Goal: Information Seeking & Learning: Learn about a topic

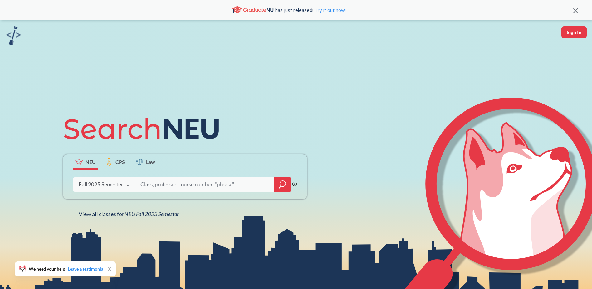
click at [174, 185] on input "search" at bounding box center [205, 184] width 130 height 13
type input "computer architecture"
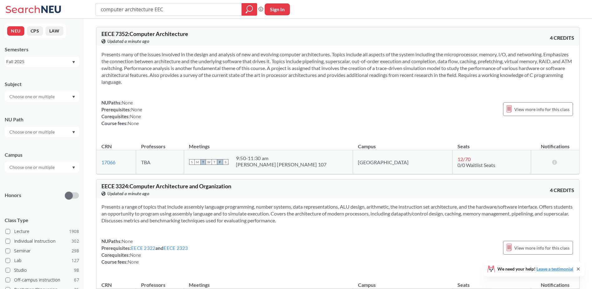
type input "computer architecture EECE"
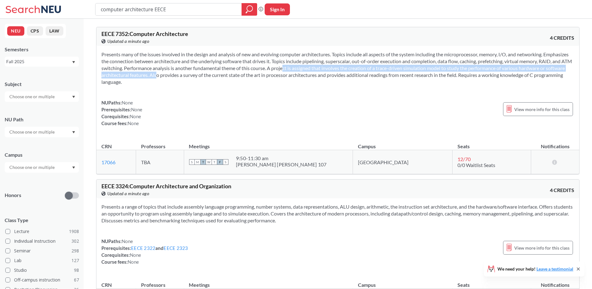
drag, startPoint x: 310, startPoint y: 67, endPoint x: 199, endPoint y: 77, distance: 111.3
click at [196, 77] on section "Presents many of the issues involved in the design and analysis of new and evol…" at bounding box center [337, 68] width 473 height 34
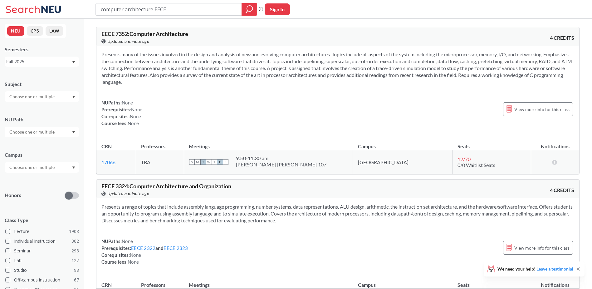
click at [220, 82] on section "Presents many of the issues involved in the design and analysis of new and evol…" at bounding box center [337, 68] width 473 height 34
drag, startPoint x: 204, startPoint y: 75, endPoint x: 257, endPoint y: 75, distance: 53.4
click at [256, 75] on section "Presents many of the issues involved in the design and analysis of new and evol…" at bounding box center [337, 68] width 473 height 34
click at [257, 75] on section "Presents many of the issues involved in the design and analysis of new and evol…" at bounding box center [337, 68] width 473 height 34
drag, startPoint x: 264, startPoint y: 76, endPoint x: 288, endPoint y: 76, distance: 24.4
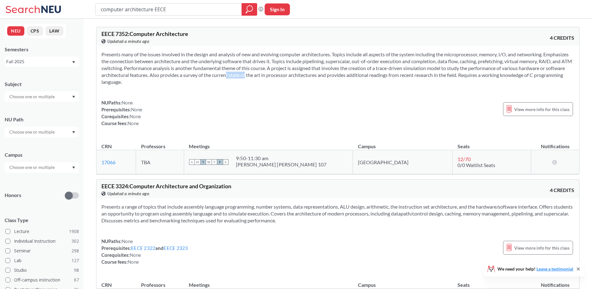
click at [287, 76] on section "Presents many of the issues involved in the design and analysis of new and evol…" at bounding box center [337, 68] width 473 height 34
click at [299, 76] on section "Presents many of the issues involved in the design and analysis of new and evol…" at bounding box center [337, 68] width 473 height 34
drag, startPoint x: 290, startPoint y: 74, endPoint x: 323, endPoint y: 74, distance: 32.5
click at [319, 74] on section "Presents many of the issues involved in the design and analysis of new and evol…" at bounding box center [337, 68] width 473 height 34
click at [329, 75] on section "Presents many of the issues involved in the design and analysis of new and evol…" at bounding box center [337, 68] width 473 height 34
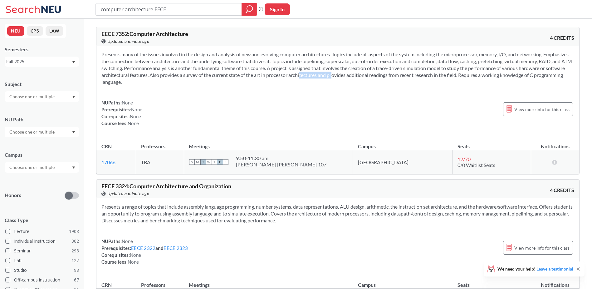
drag, startPoint x: 364, startPoint y: 75, endPoint x: 379, endPoint y: 75, distance: 14.4
click at [379, 75] on section "Presents many of the issues involved in the design and analysis of new and evol…" at bounding box center [337, 68] width 473 height 34
click at [382, 75] on section "Presents many of the issues involved in the design and analysis of new and evol…" at bounding box center [337, 68] width 473 height 34
click at [438, 76] on section "Presents many of the issues involved in the design and analysis of new and evol…" at bounding box center [337, 68] width 473 height 34
click at [447, 77] on section "Presents many of the issues involved in the design and analysis of new and evol…" at bounding box center [337, 68] width 473 height 34
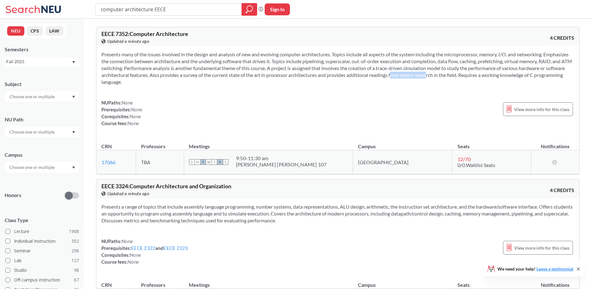
click at [472, 77] on section "Presents many of the issues involved in the design and analysis of new and evol…" at bounding box center [337, 68] width 473 height 34
click at [473, 77] on section "Presents many of the issues involved in the design and analysis of new and evol…" at bounding box center [337, 68] width 473 height 34
click at [510, 77] on section "Presents many of the issues involved in the design and analysis of new and evol…" at bounding box center [337, 68] width 473 height 34
click at [524, 77] on section "Presents many of the issues involved in the design and analysis of new and evol…" at bounding box center [337, 68] width 473 height 34
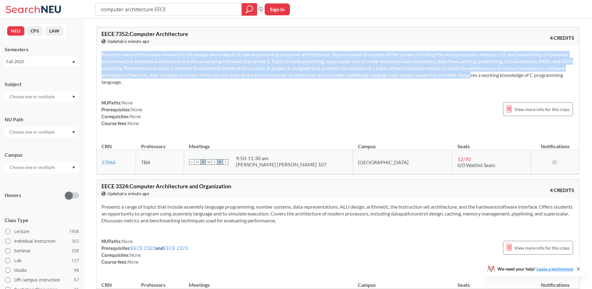
drag, startPoint x: 515, startPoint y: 73, endPoint x: 324, endPoint y: 87, distance: 190.8
click at [324, 87] on div "Presents many of the issues involved in the design and analysis of new and evol…" at bounding box center [338, 91] width 483 height 91
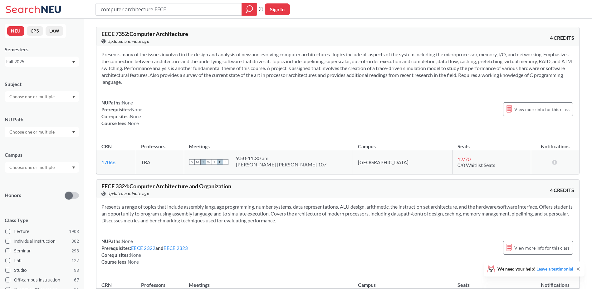
click at [288, 99] on div "NUPaths: None Prerequisites: None Corequisites: None Course fees: None View mor…" at bounding box center [337, 112] width 473 height 27
